Goal: Information Seeking & Learning: Learn about a topic

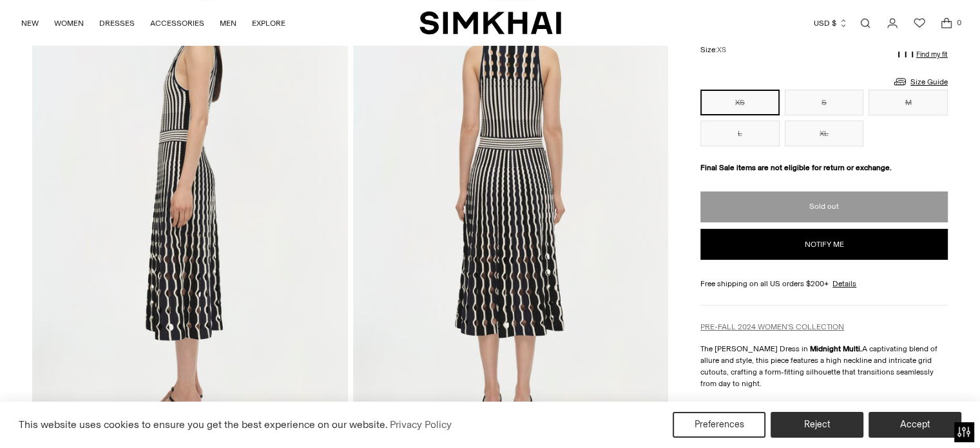
scroll to position [193, 0]
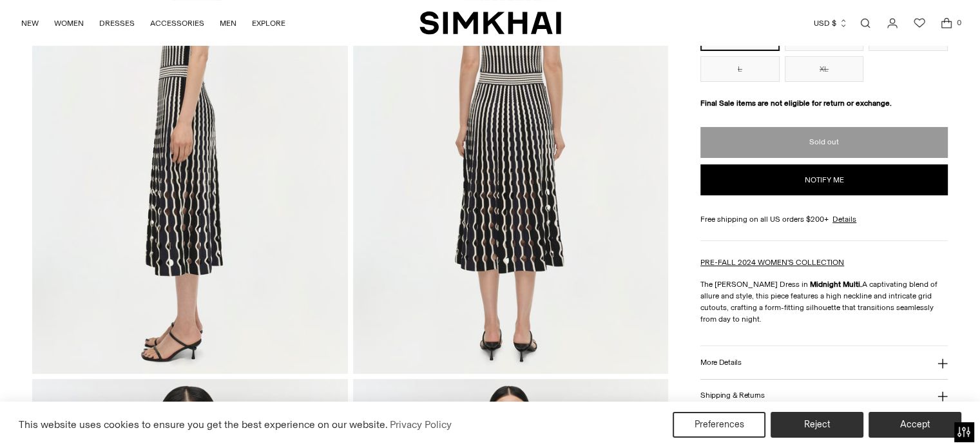
click at [720, 346] on button "More Details" at bounding box center [825, 362] width 248 height 33
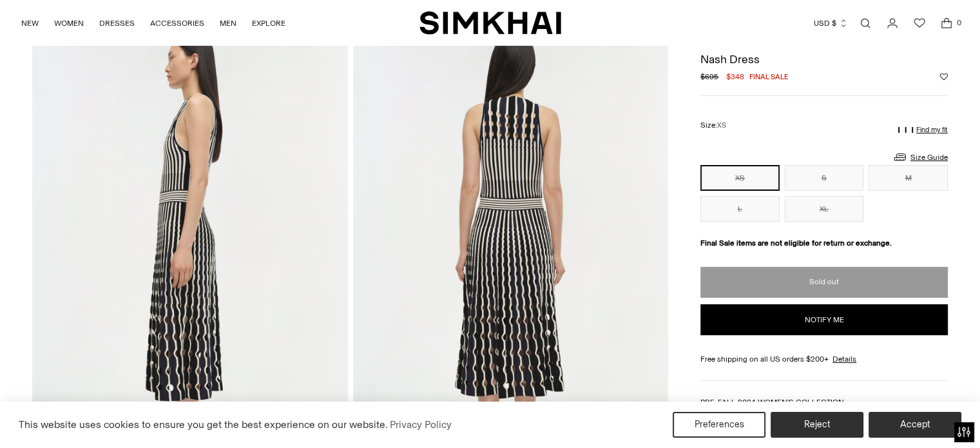
scroll to position [0, 0]
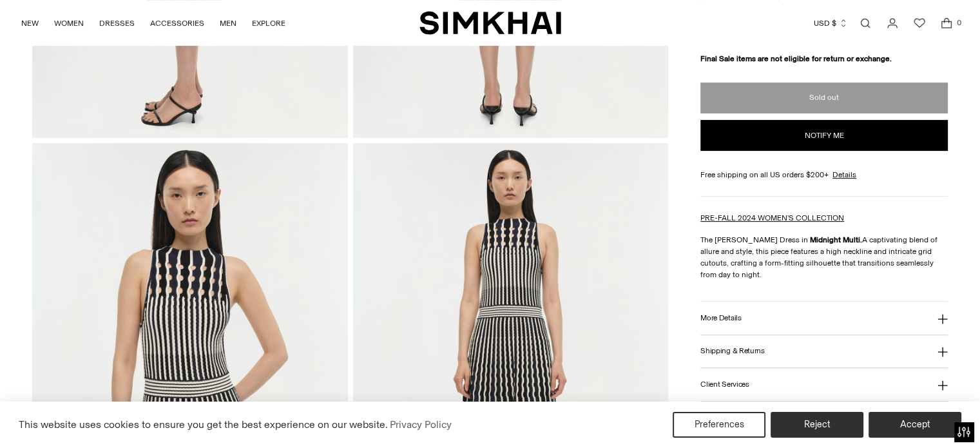
scroll to position [516, 0]
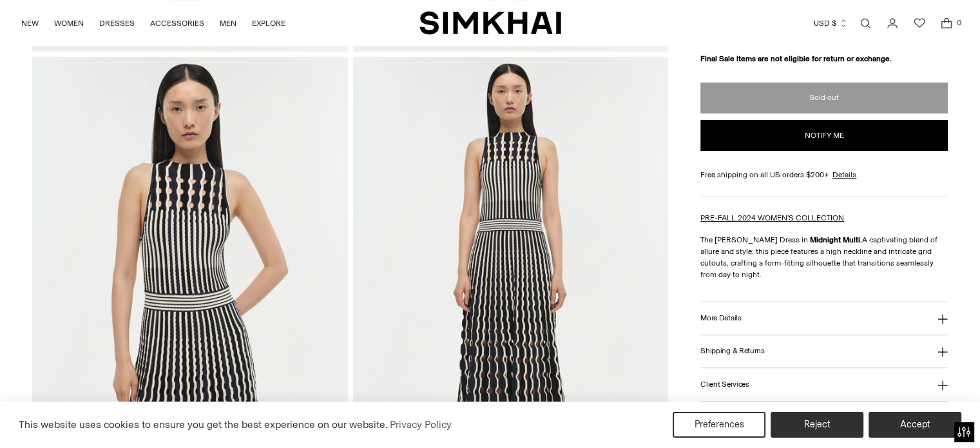
click at [752, 312] on button "More Details" at bounding box center [825, 318] width 248 height 33
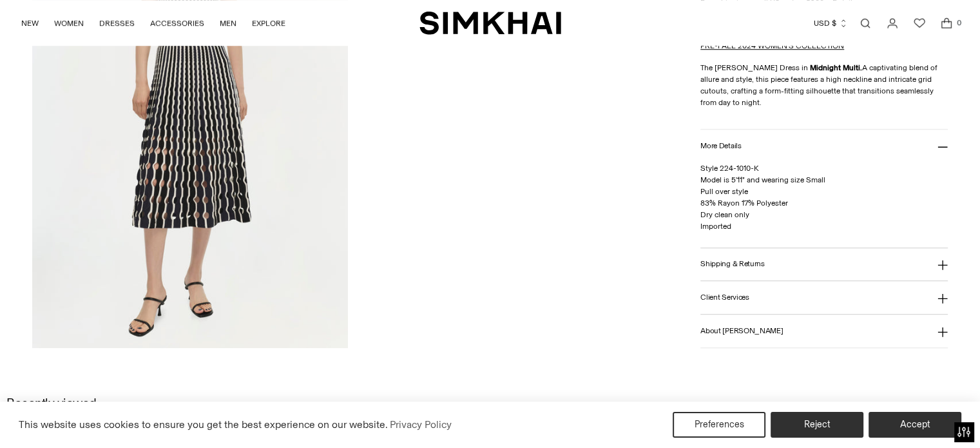
scroll to position [1225, 0]
